Goal: Task Accomplishment & Management: Complete application form

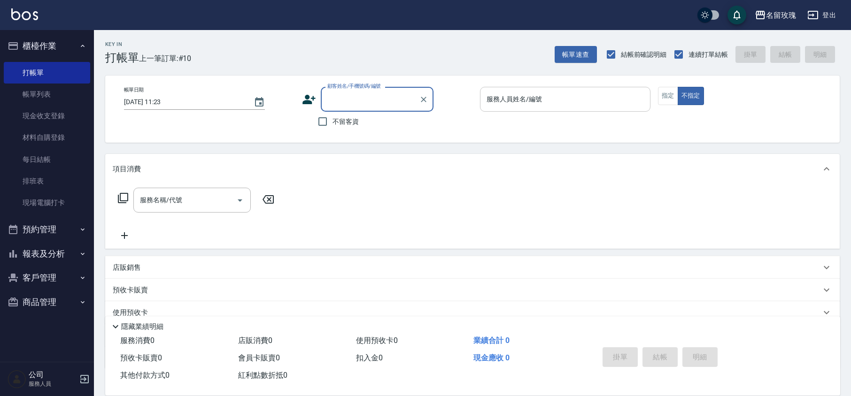
click at [517, 104] on input "服務人員姓名/編號" at bounding box center [565, 99] width 162 height 16
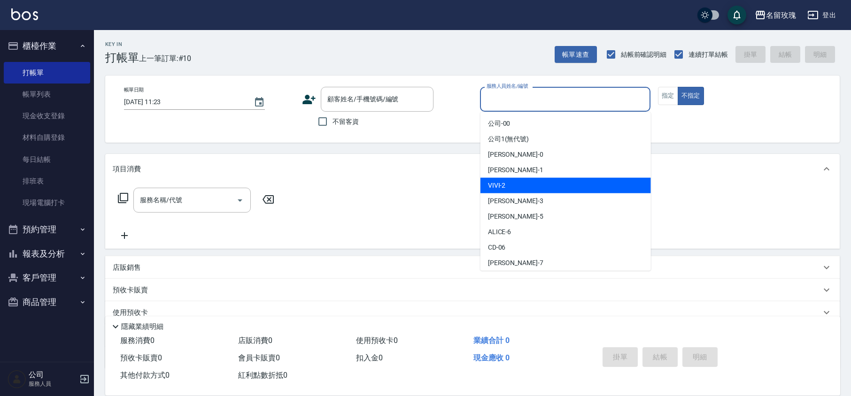
click at [537, 188] on div "VIVI -2" at bounding box center [566, 186] width 171 height 16
type input "VIVI-2"
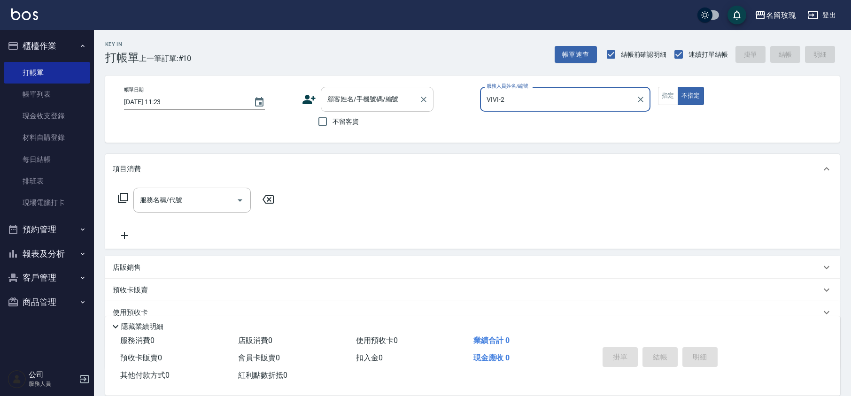
click at [359, 102] on input "顧客姓名/手機號碼/編號" at bounding box center [370, 99] width 90 height 16
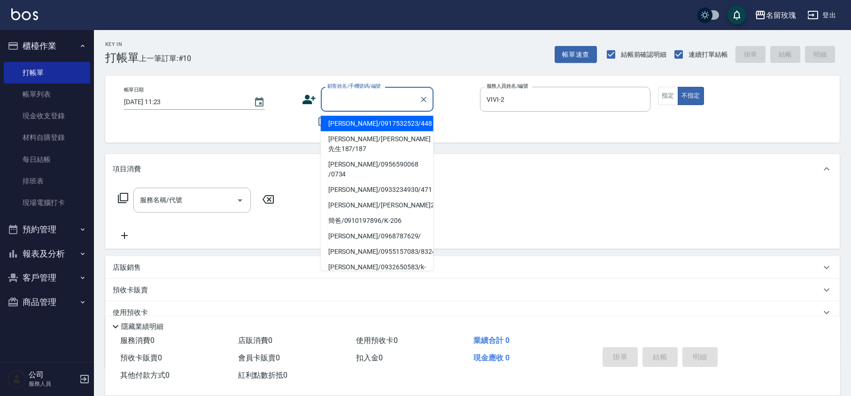
click at [310, 130] on div "不留客資" at bounding box center [368, 122] width 132 height 20
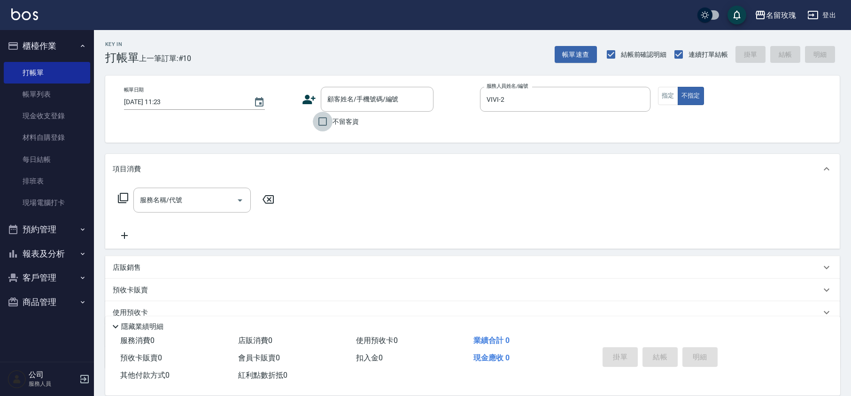
drag, startPoint x: 326, startPoint y: 125, endPoint x: 295, endPoint y: 131, distance: 31.0
click at [322, 122] on input "不留客資" at bounding box center [323, 122] width 20 height 20
checkbox input "true"
click at [219, 192] on input "服務名稱/代號" at bounding box center [185, 200] width 95 height 16
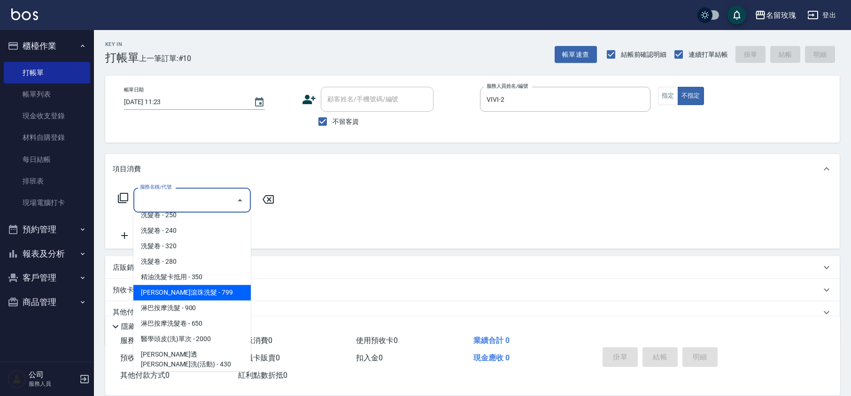
scroll to position [188, 0]
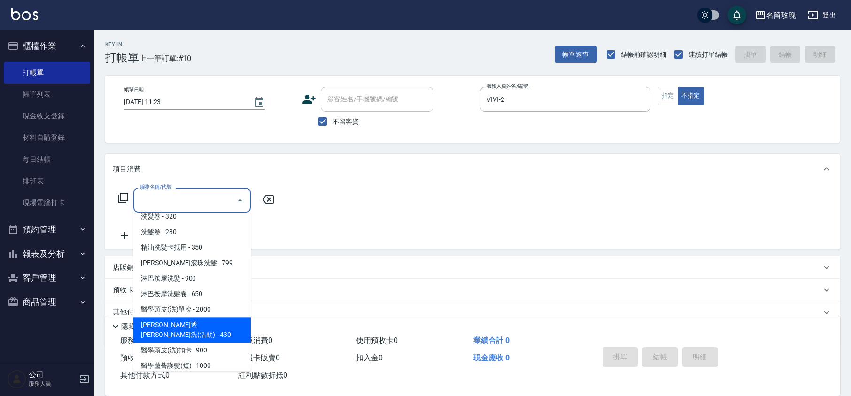
click at [213, 318] on span "[PERSON_NAME]透[PERSON_NAME]洗(活動) - 430" at bounding box center [191, 330] width 117 height 25
type input "[PERSON_NAME]透[PERSON_NAME]洗(活動)(228)"
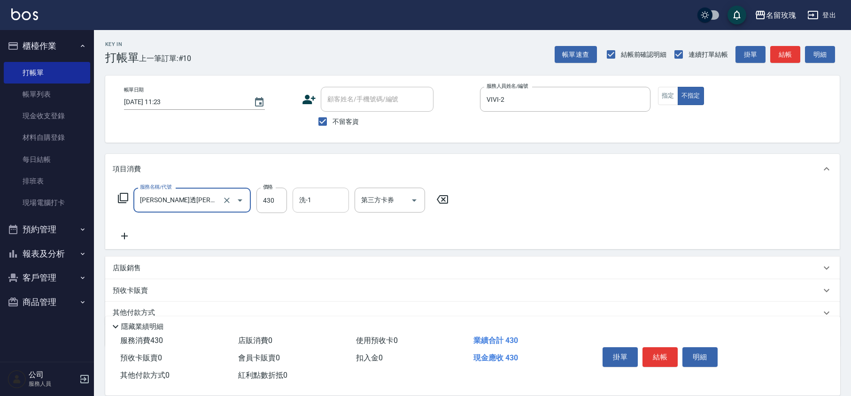
click at [322, 199] on input "洗-1" at bounding box center [321, 200] width 48 height 16
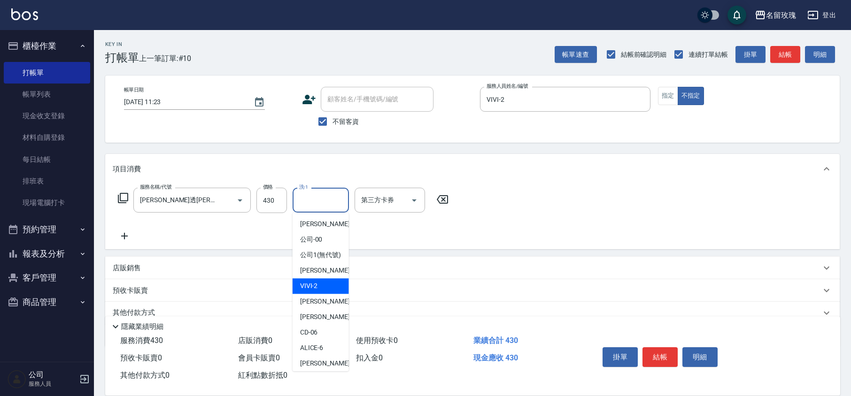
drag, startPoint x: 330, startPoint y: 291, endPoint x: 257, endPoint y: 258, distance: 79.5
click at [330, 290] on div "VIVI -2" at bounding box center [321, 287] width 56 height 16
type input "VIVI-2"
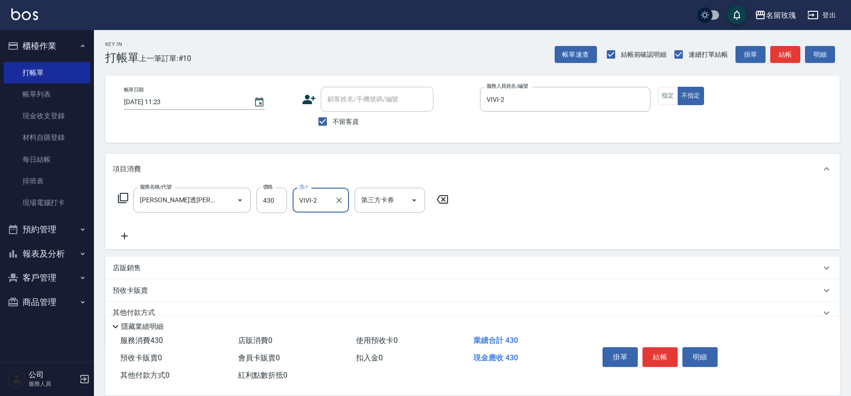
click at [126, 235] on icon at bounding box center [124, 236] width 23 height 11
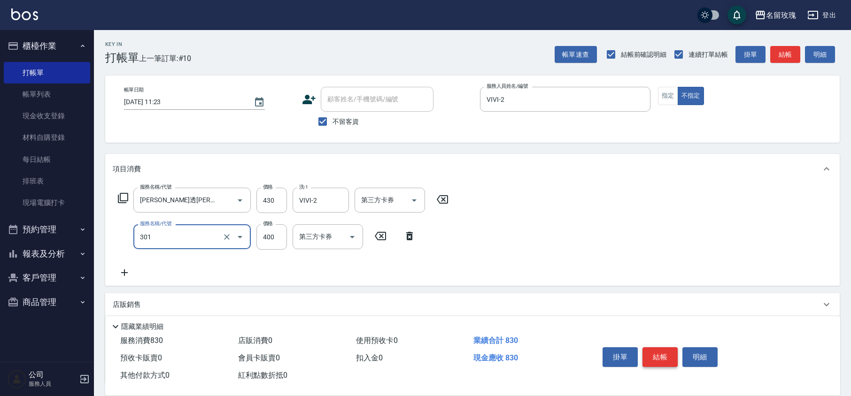
type input "剪髮(301)"
click at [654, 350] on button "結帳" at bounding box center [660, 358] width 35 height 20
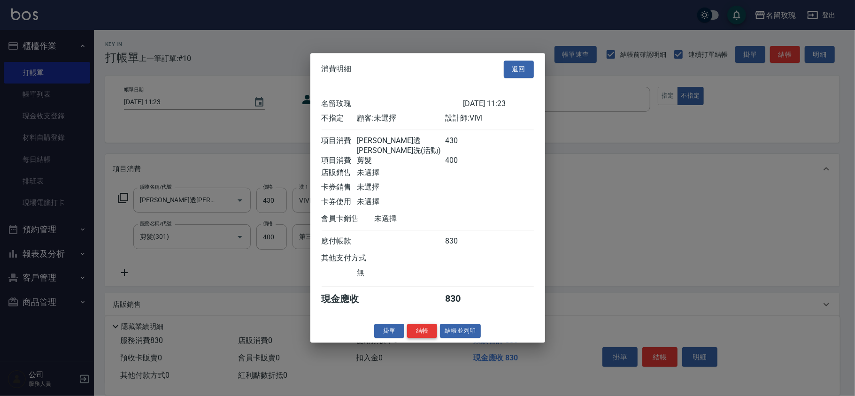
click at [418, 331] on button "結帳" at bounding box center [422, 331] width 30 height 15
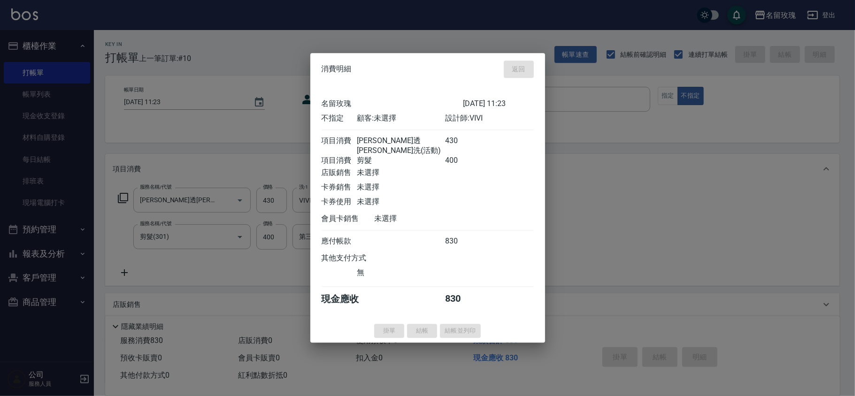
type input "[DATE] 13:21"
